Goal: Information Seeking & Learning: Understand process/instructions

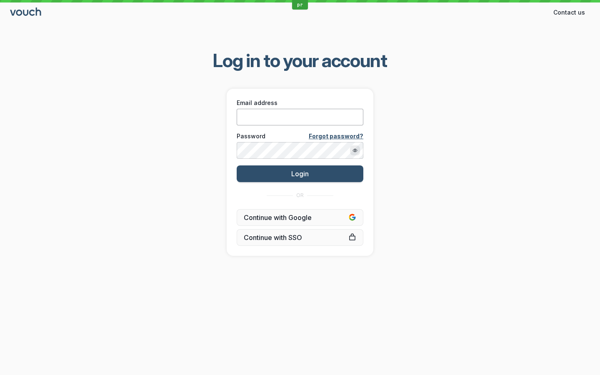
click at [275, 114] on input "Email address" at bounding box center [299, 117] width 127 height 17
type input "[PERSON_NAME][EMAIL_ADDRESS][DOMAIN_NAME]"
click at [236, 165] on button "Login" at bounding box center [299, 173] width 127 height 17
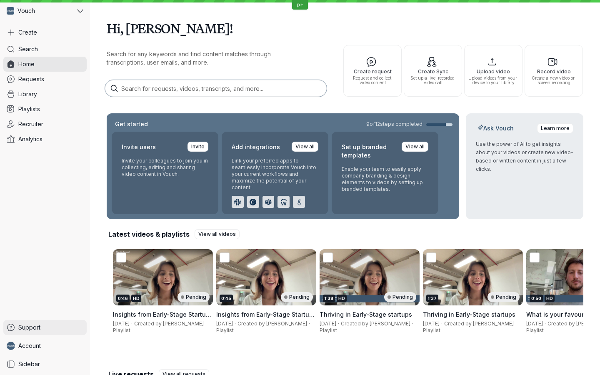
click at [32, 334] on link "Support" at bounding box center [44, 327] width 83 height 15
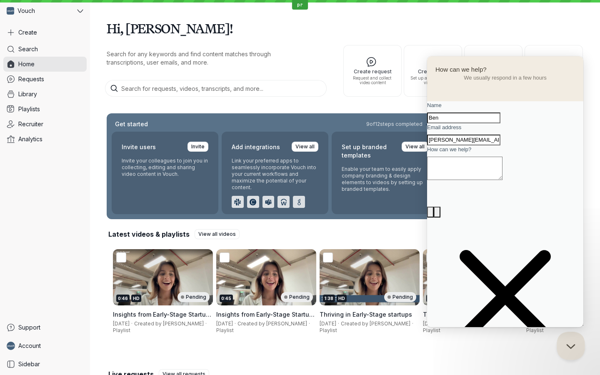
click at [573, 349] on button "Close Beacon popover" at bounding box center [568, 343] width 25 height 25
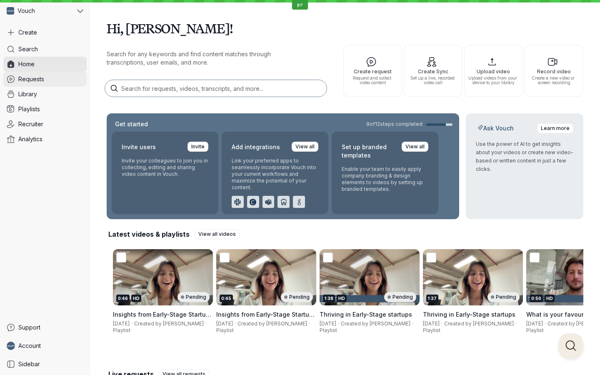
click at [41, 81] on span "Requests" at bounding box center [31, 79] width 26 height 8
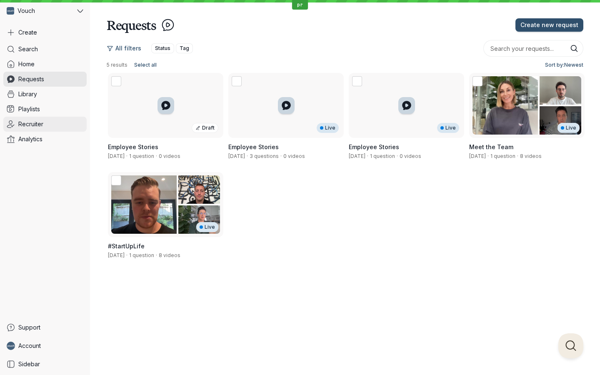
click at [20, 122] on span "Recruiter" at bounding box center [30, 124] width 25 height 8
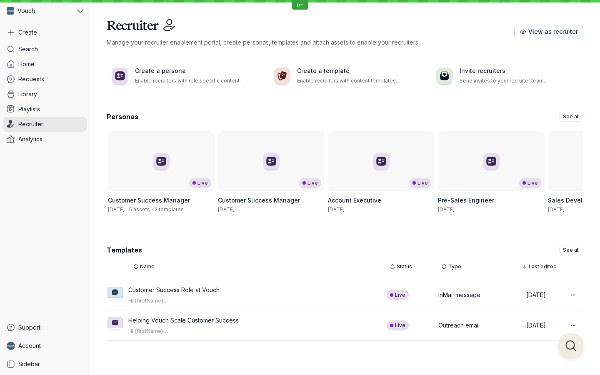
click at [537, 31] on span "View as recruiter" at bounding box center [553, 31] width 50 height 8
click at [30, 328] on span "Support" at bounding box center [29, 327] width 22 height 8
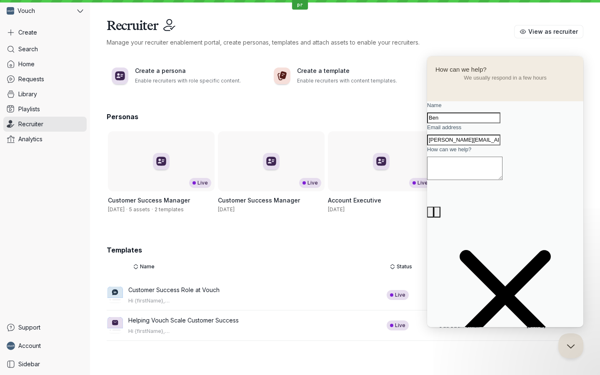
click at [505, 63] on span "Go back" at bounding box center [505, 60] width 0 height 6
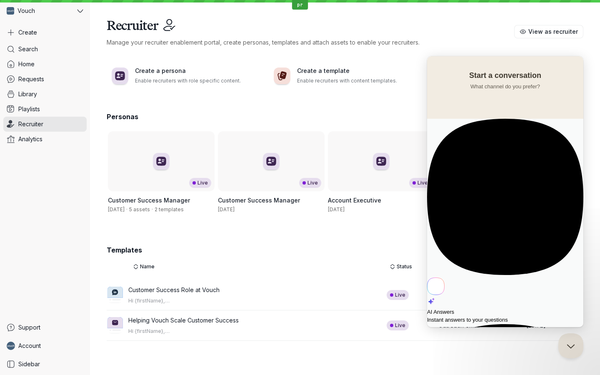
click at [495, 130] on div "AI Answers Instant answers to your questions" at bounding box center [505, 221] width 156 height 205
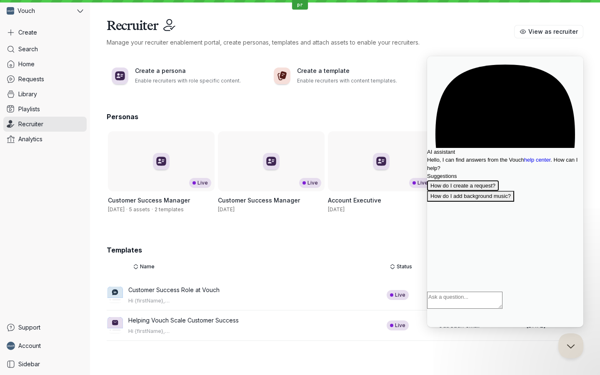
click at [498, 191] on button "How do I create a request?" at bounding box center [463, 185] width 72 height 11
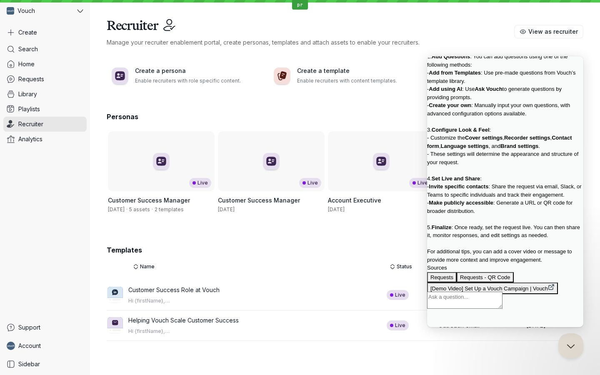
scroll to position [358, 0]
click at [496, 282] on button "[Demo Video] Set Up a Vouch Campaign | Vouch" at bounding box center [492, 288] width 131 height 12
